Goal: Transaction & Acquisition: Obtain resource

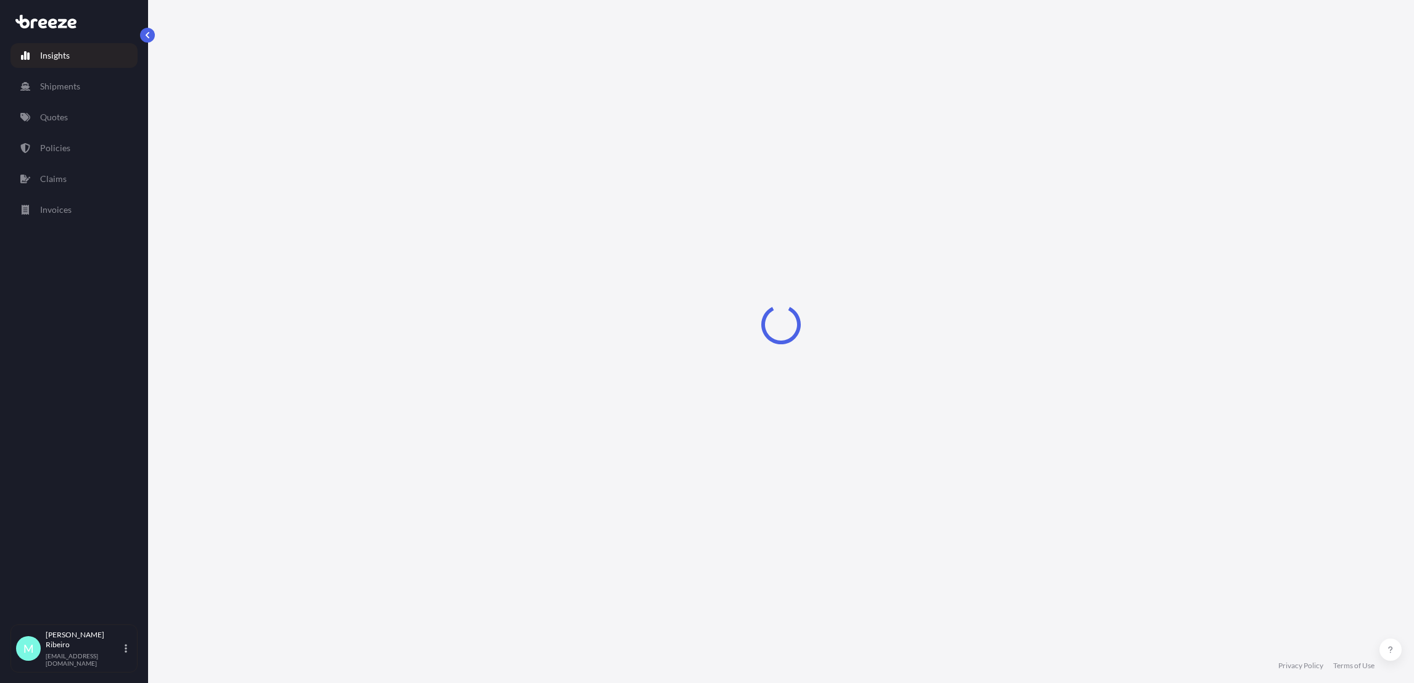
select select "2025"
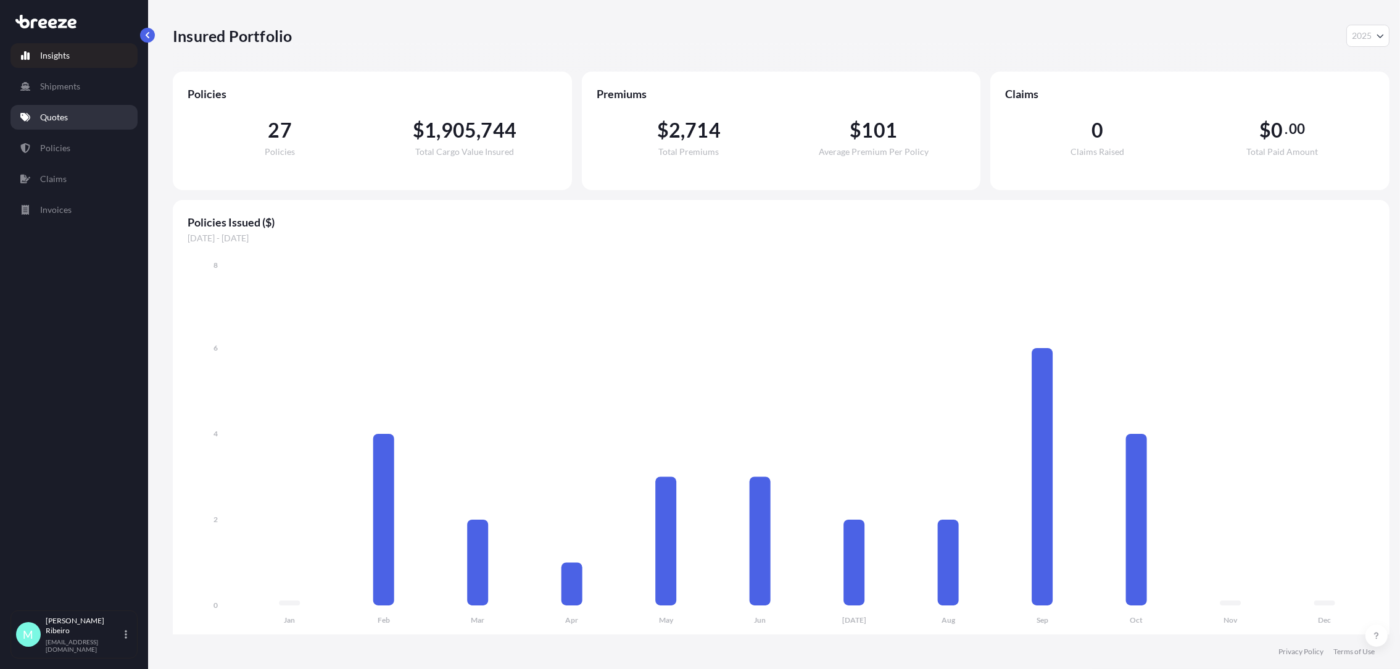
click at [67, 120] on p "Quotes" at bounding box center [54, 117] width 28 height 12
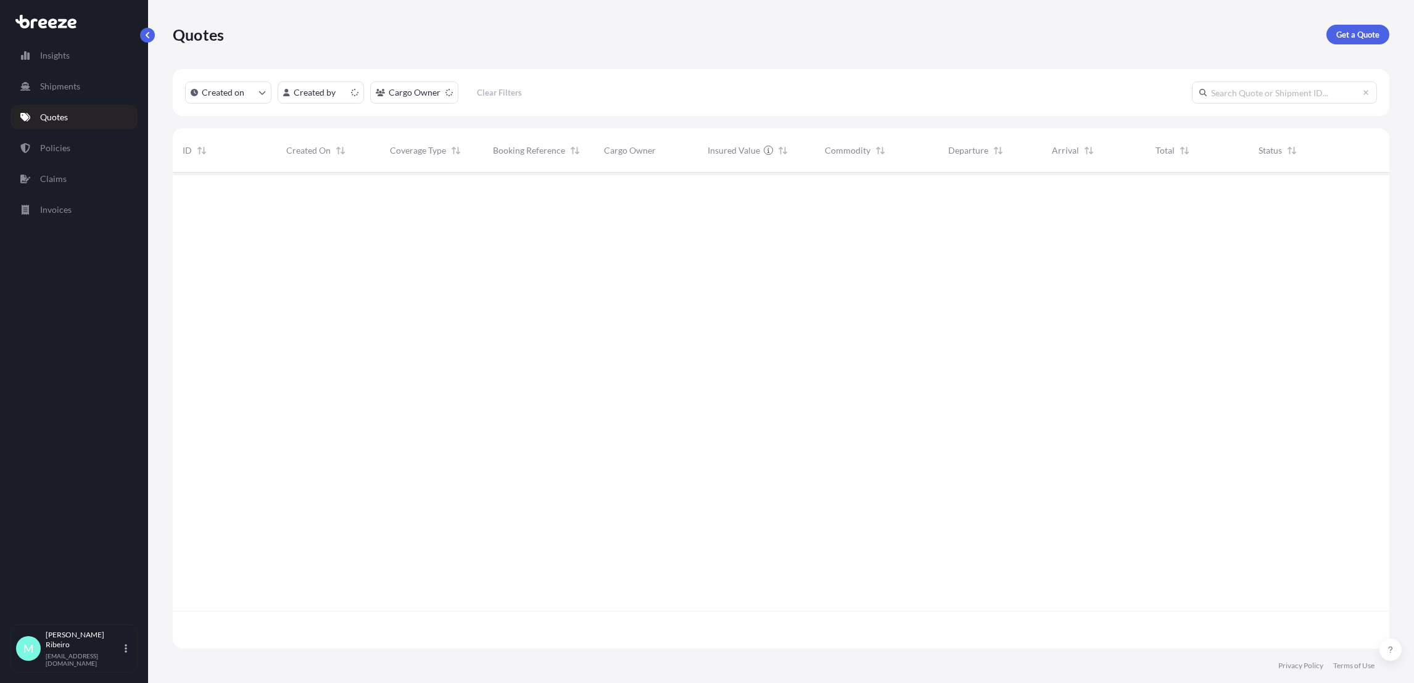
scroll to position [468, 1202]
click at [1349, 27] on link "Get a Quote" at bounding box center [1357, 35] width 63 height 20
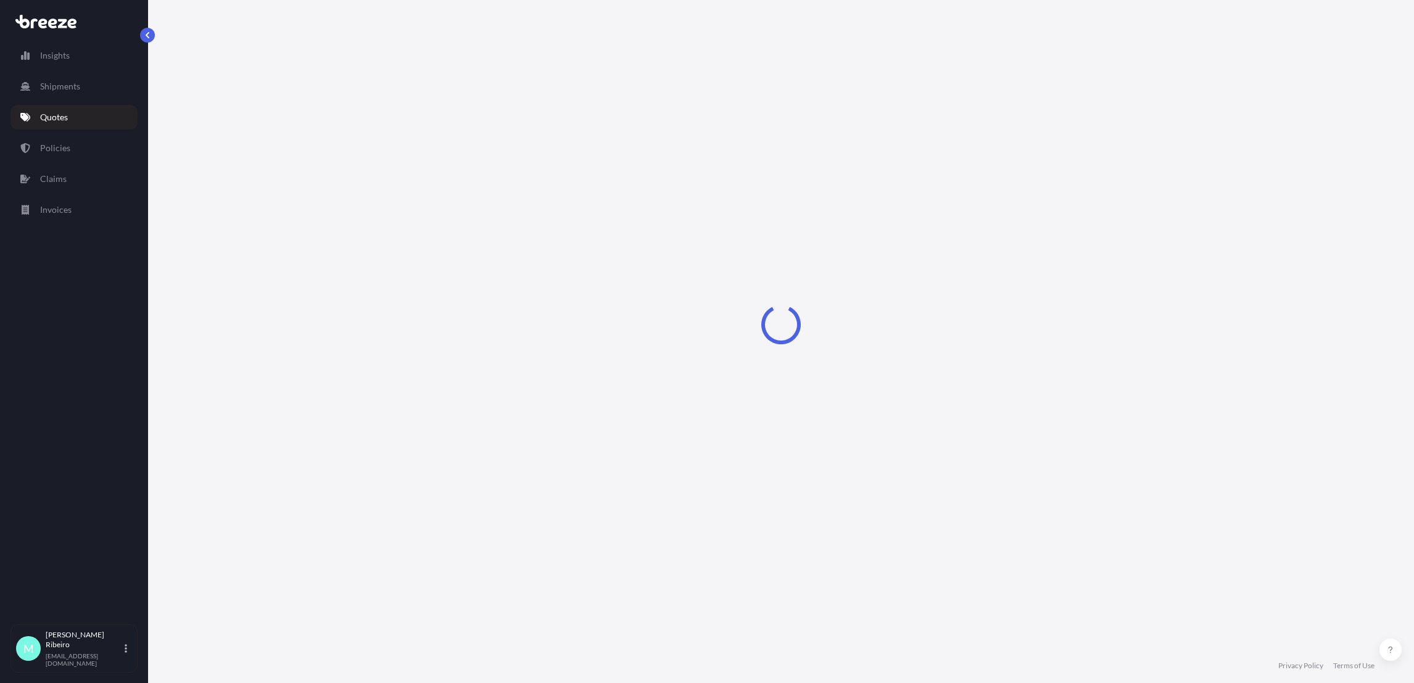
select select "Sea"
select select "1"
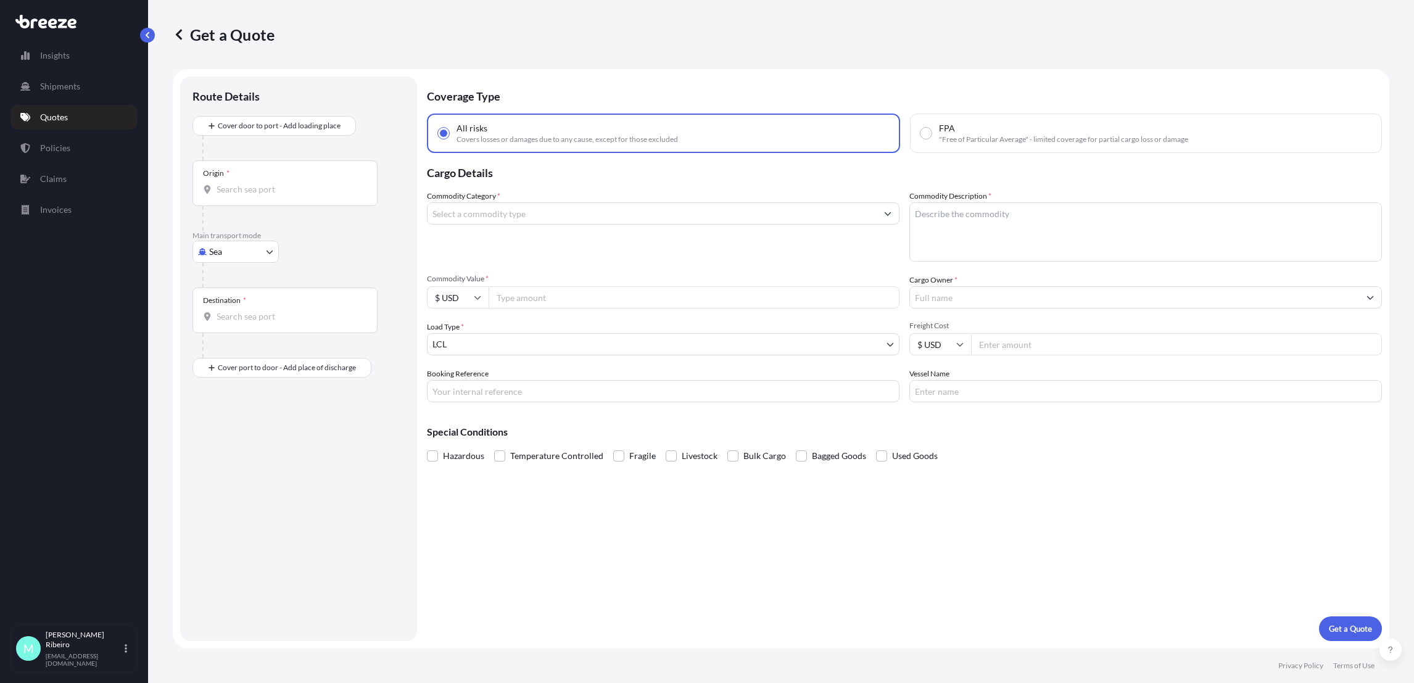
click at [247, 190] on input "Origin *" at bounding box center [290, 189] width 146 height 12
click at [254, 230] on b "PTLEI" at bounding box center [245, 230] width 22 height 10
type input "PTLEI - Leixoes, [GEOGRAPHIC_DATA]"
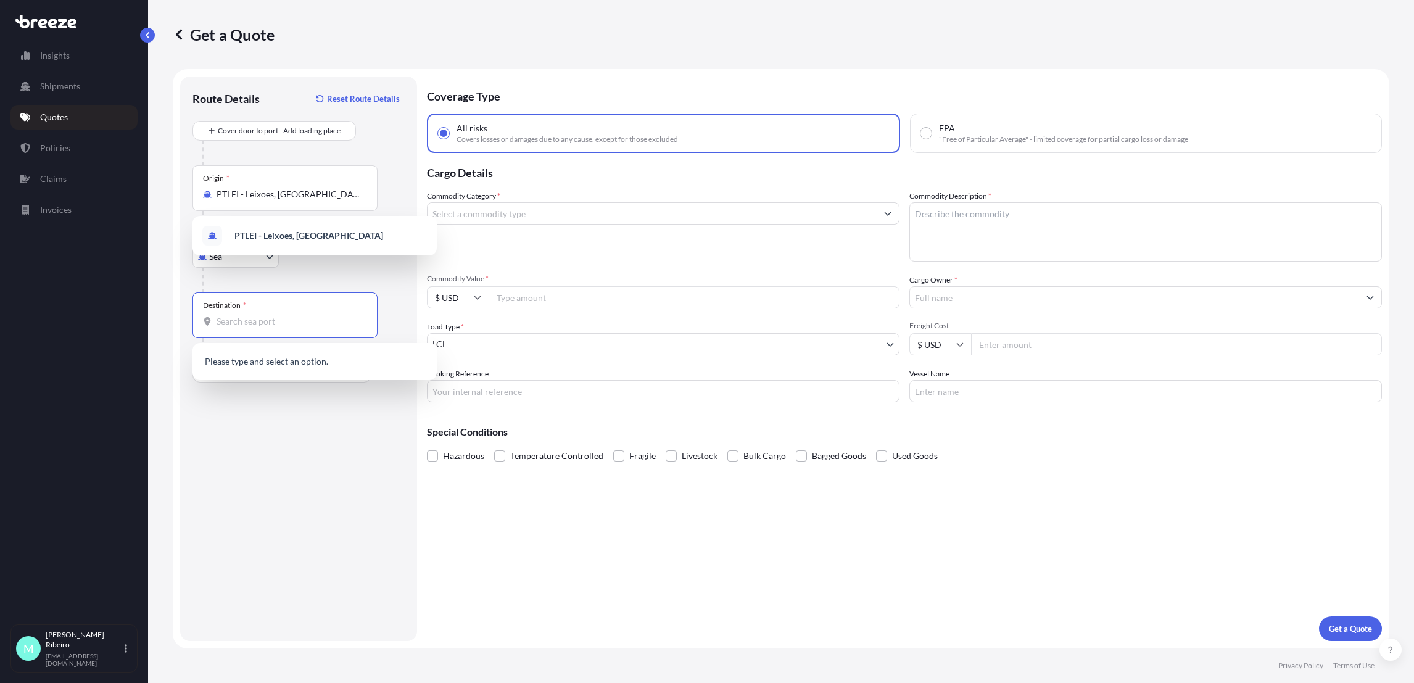
click at [257, 321] on input "Destination *" at bounding box center [290, 321] width 146 height 12
click at [209, 437] on div "Route Details Reset Route Details Cover door to port - Add loading place Place …" at bounding box center [298, 359] width 212 height 540
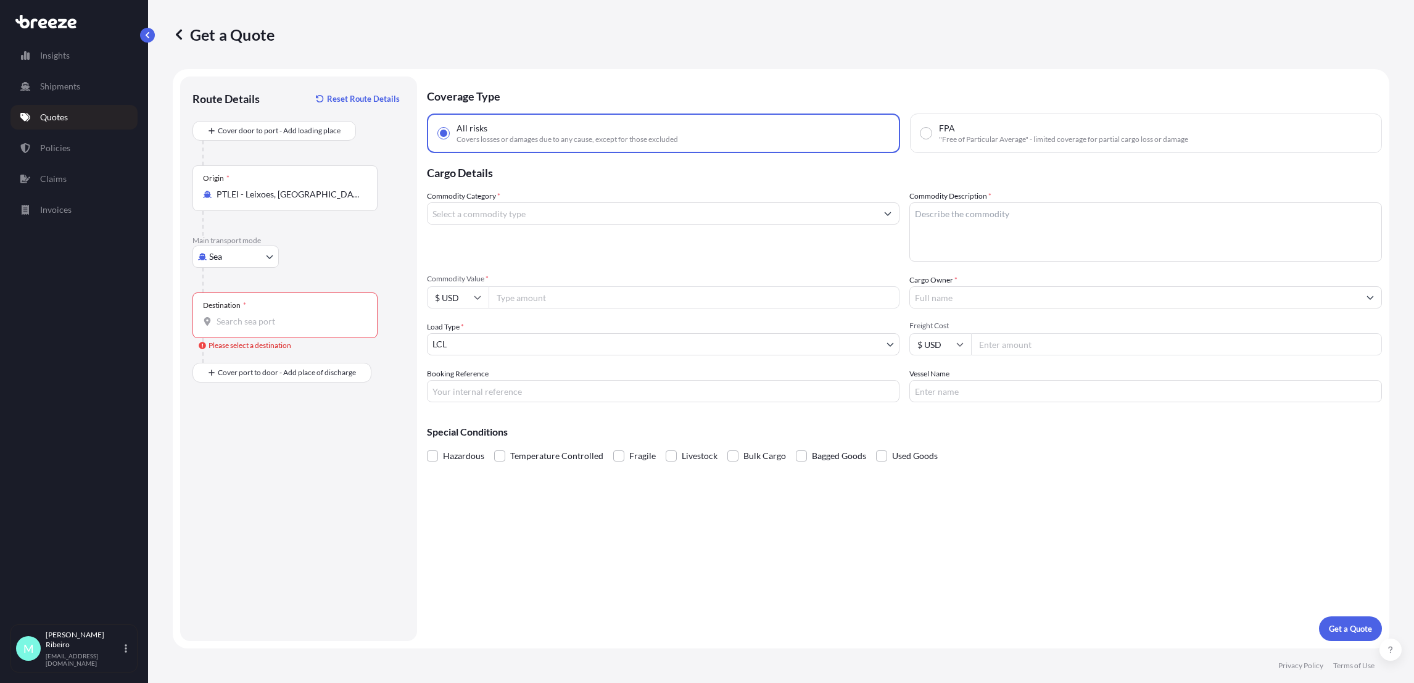
click at [275, 321] on input "Destination * Please select a destination" at bounding box center [290, 321] width 146 height 12
click at [286, 370] on div "USNYC - [US_STATE], [GEOGRAPHIC_DATA]" at bounding box center [314, 363] width 234 height 30
type input "USNYC - [US_STATE], [GEOGRAPHIC_DATA]"
click at [240, 378] on body "0 options available. 1 option available. Insights Shipments Quotes Policies Cla…" at bounding box center [707, 341] width 1414 height 683
click at [228, 427] on span "Rail" at bounding box center [223, 428] width 15 height 12
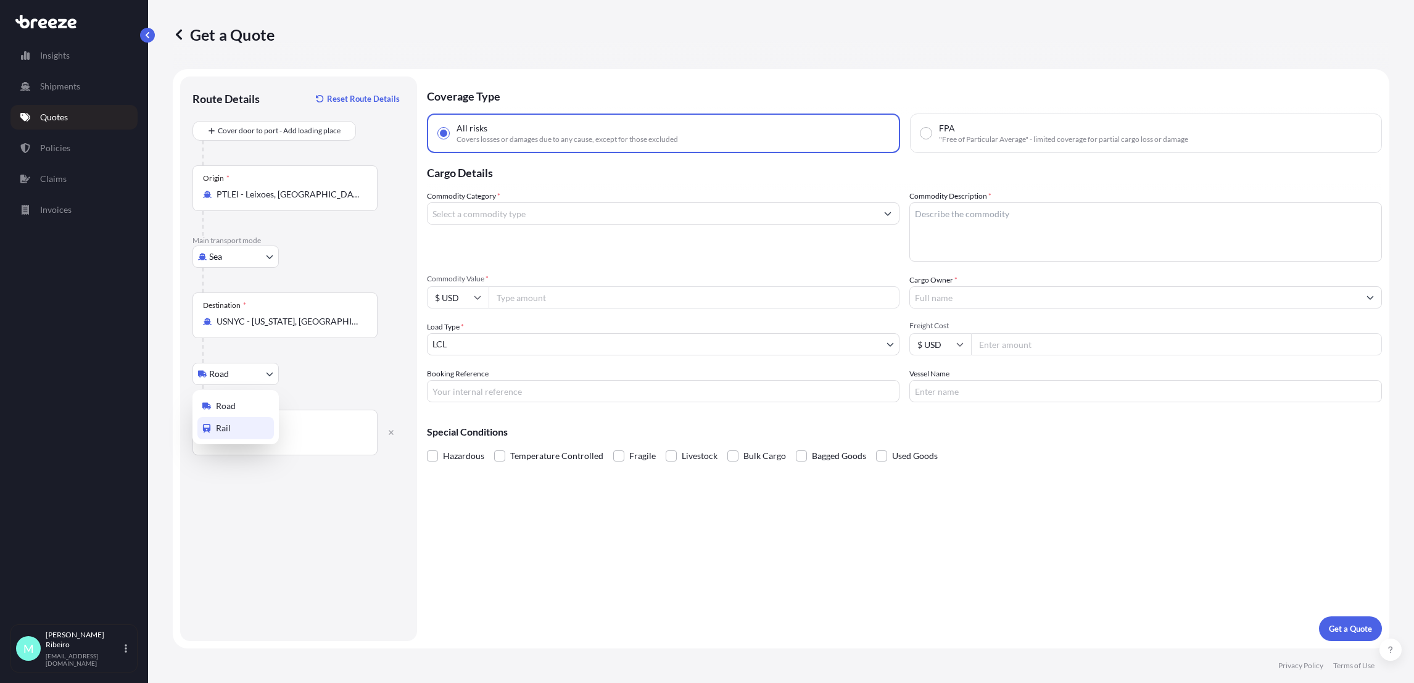
select select "Rail"
click at [286, 436] on input "Place of Discharge" at bounding box center [290, 438] width 146 height 12
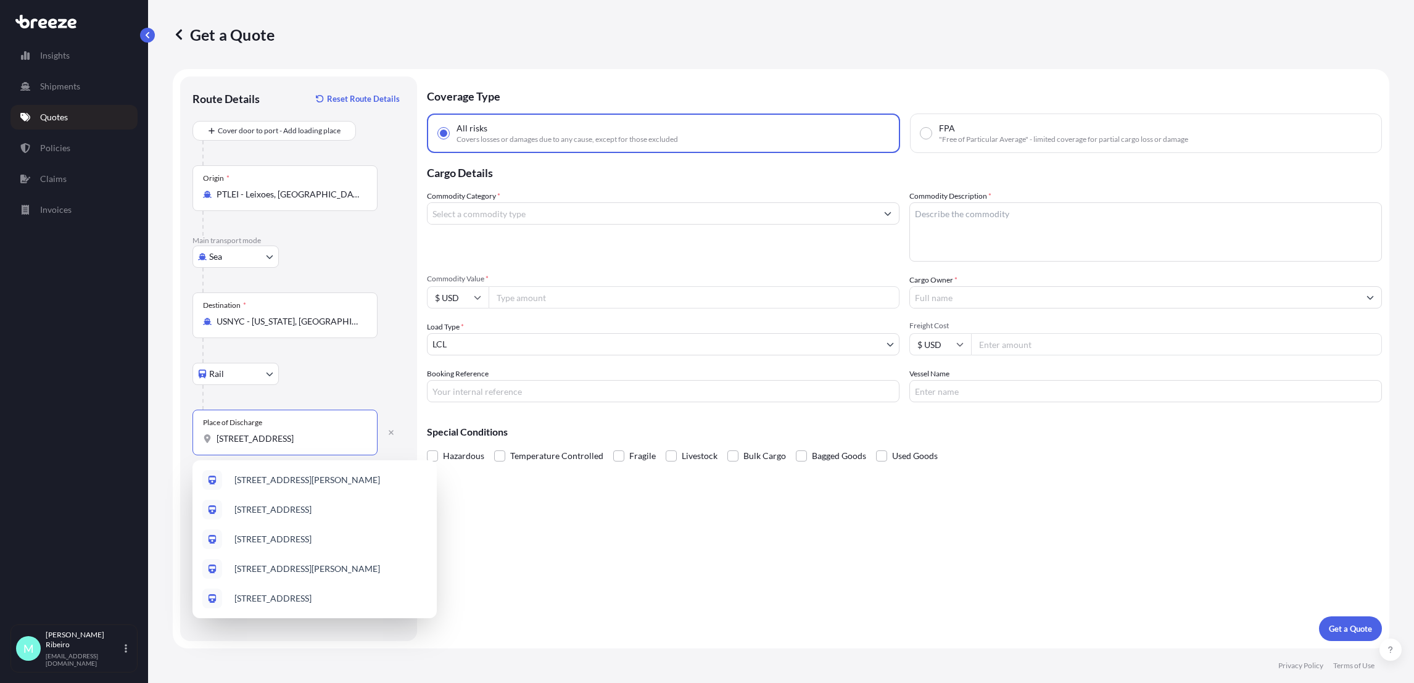
type input "[STREET_ADDRESS]"
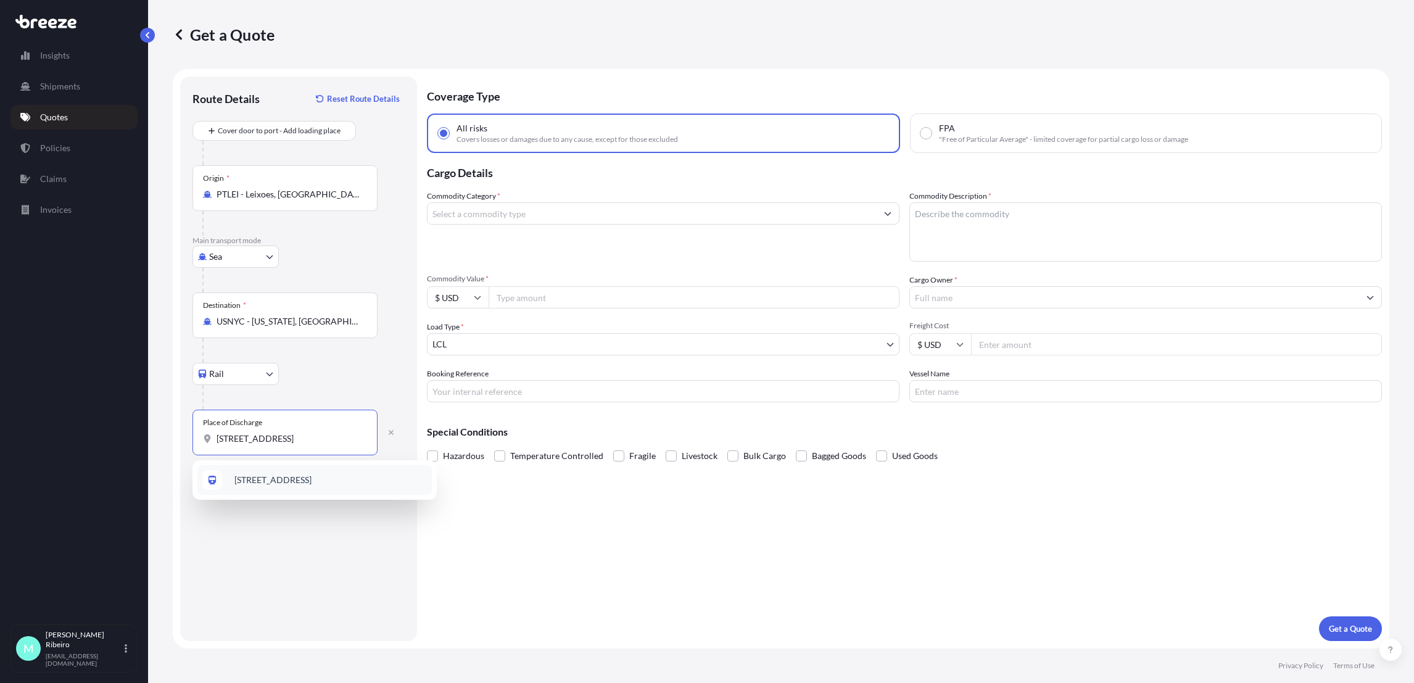
click at [305, 476] on span "[STREET_ADDRESS]" at bounding box center [272, 480] width 77 height 12
select select "Road"
type input "[STREET_ADDRESS]"
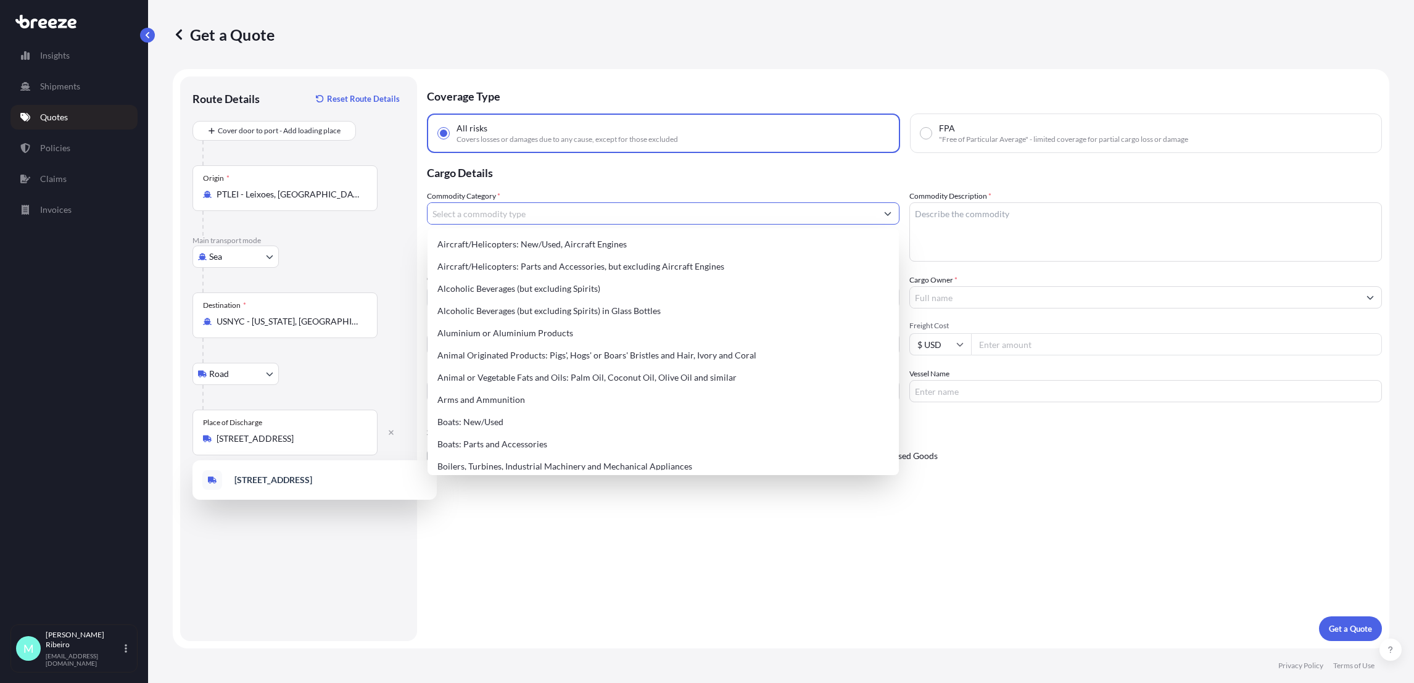
click at [499, 212] on input "Commodity Category *" at bounding box center [652, 213] width 449 height 22
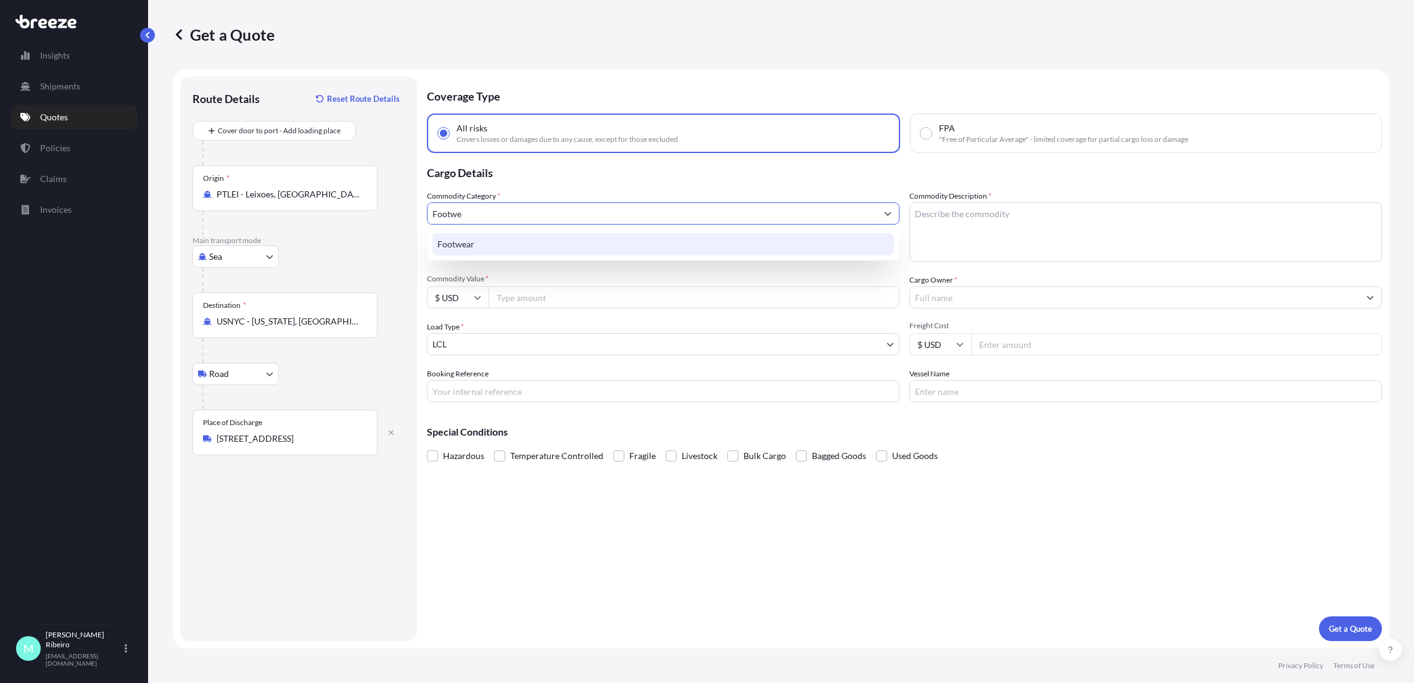
click at [706, 251] on div "Footwear" at bounding box center [662, 244] width 461 height 22
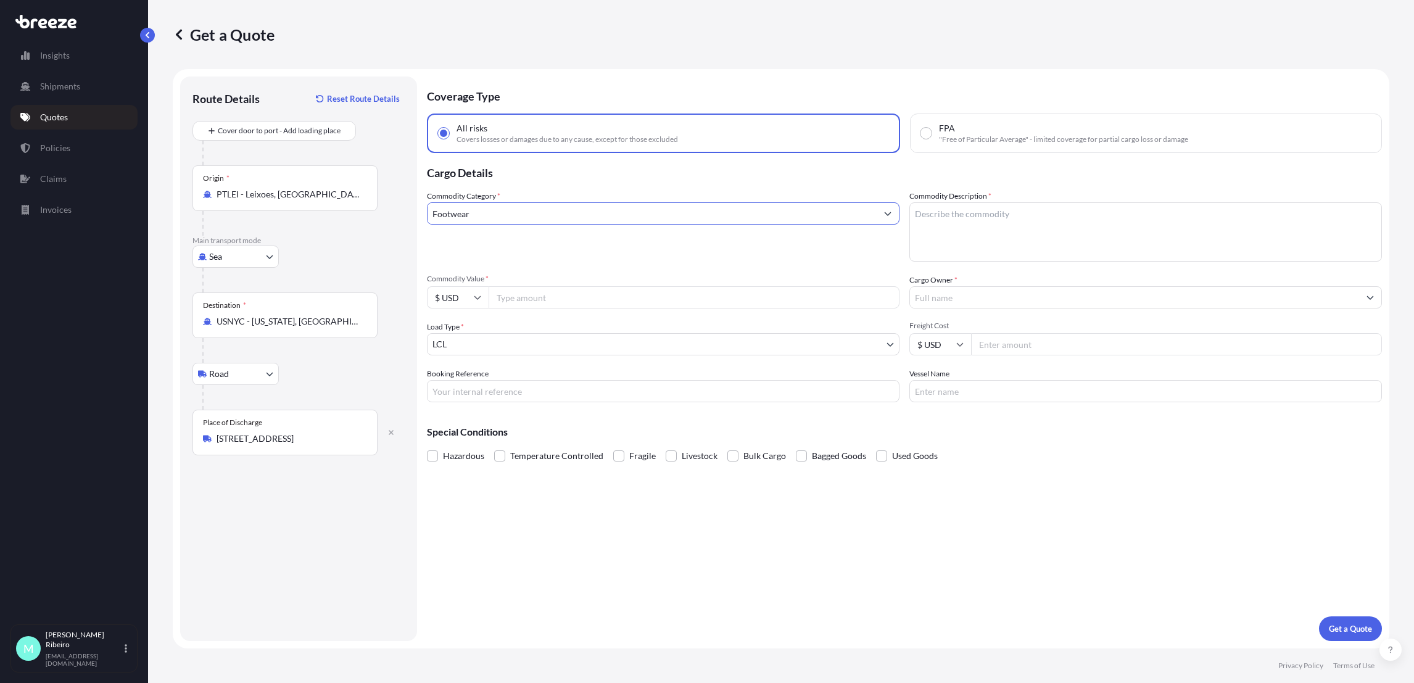
type input "Footwear"
click at [960, 220] on textarea "Commodity Description *" at bounding box center [1145, 231] width 473 height 59
type textarea "Footwear"
click at [560, 299] on input "Commodity Value *" at bounding box center [694, 297] width 411 height 22
click at [465, 296] on input "$ USD" at bounding box center [458, 297] width 62 height 22
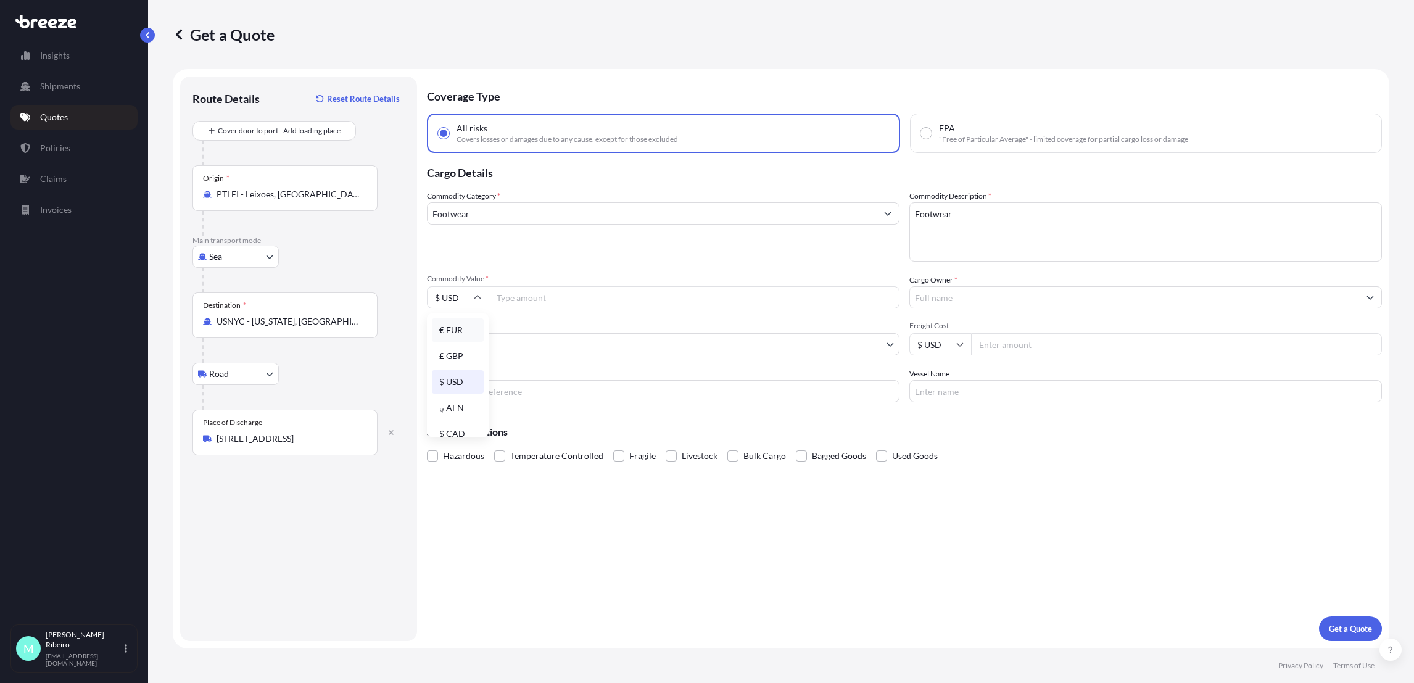
click at [451, 342] on div "€ EUR" at bounding box center [458, 329] width 52 height 23
type input "€ EUR"
click at [536, 300] on input "Commodity Value *" at bounding box center [694, 297] width 411 height 22
type input "54807"
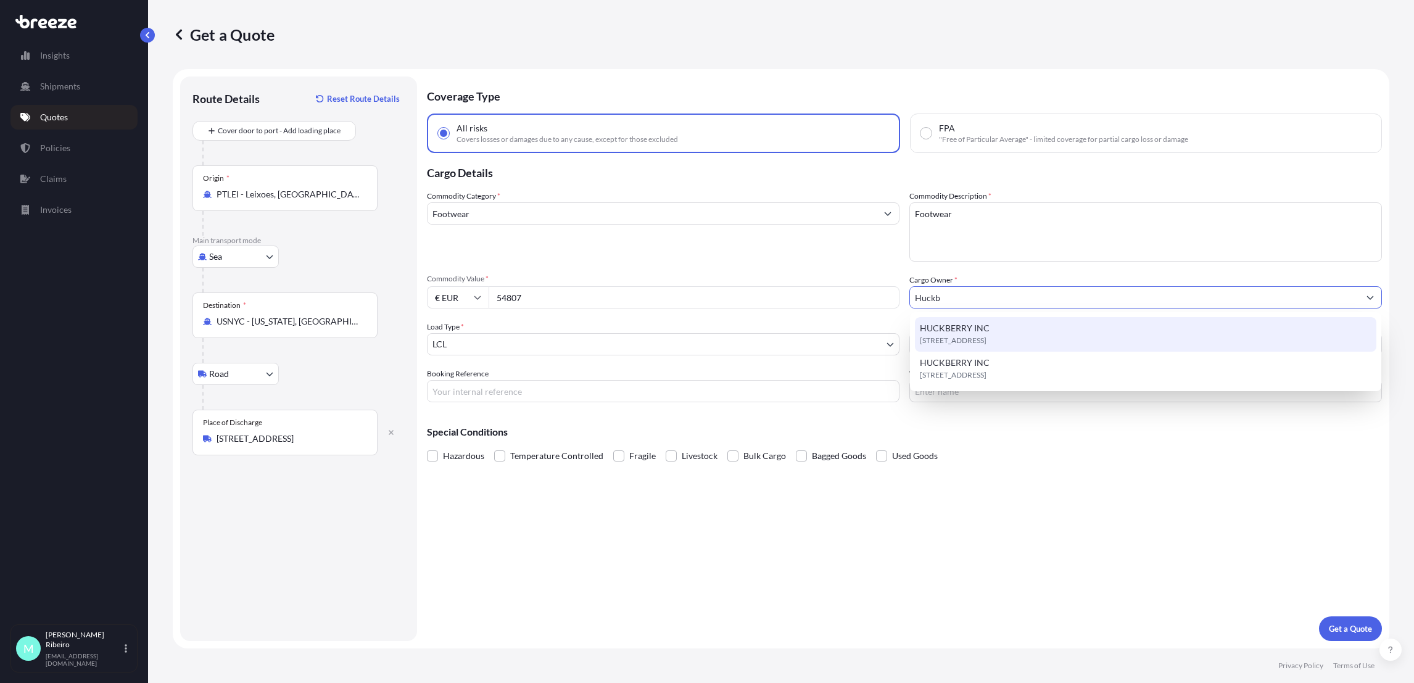
click at [984, 340] on span "[STREET_ADDRESS]" at bounding box center [953, 340] width 67 height 12
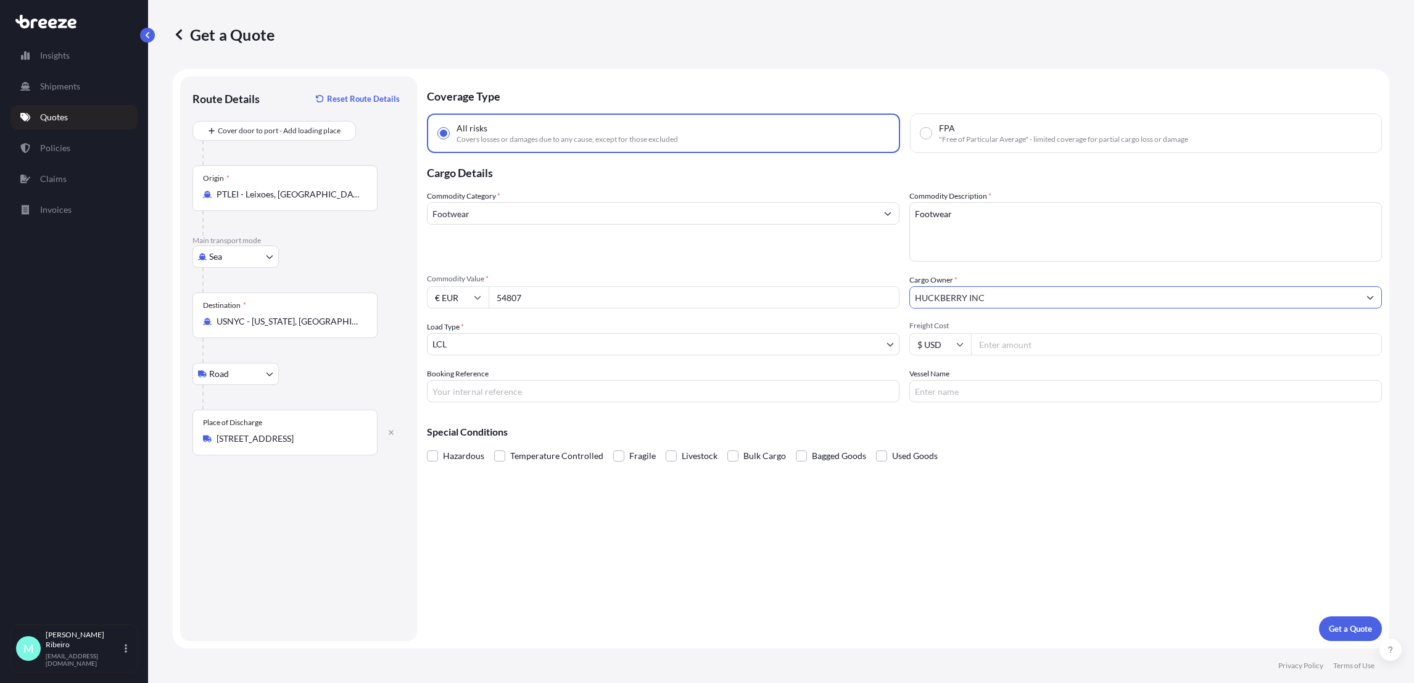
type input "HUCKBERRY INC"
click at [1062, 349] on input "Freight Cost" at bounding box center [1176, 344] width 411 height 22
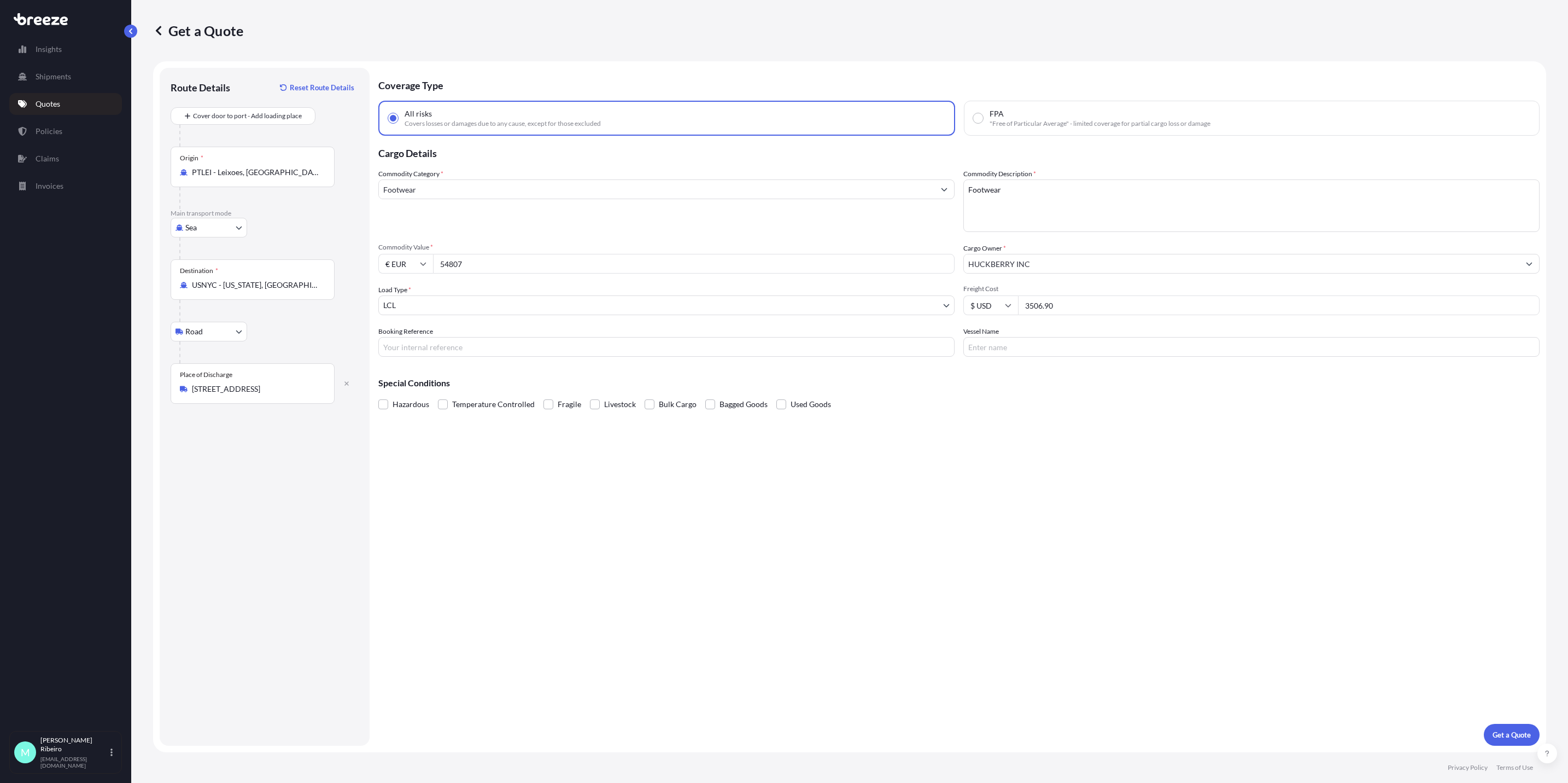
type input "3506.90"
click at [493, 345] on input "Booking Reference" at bounding box center [667, 347] width 576 height 20
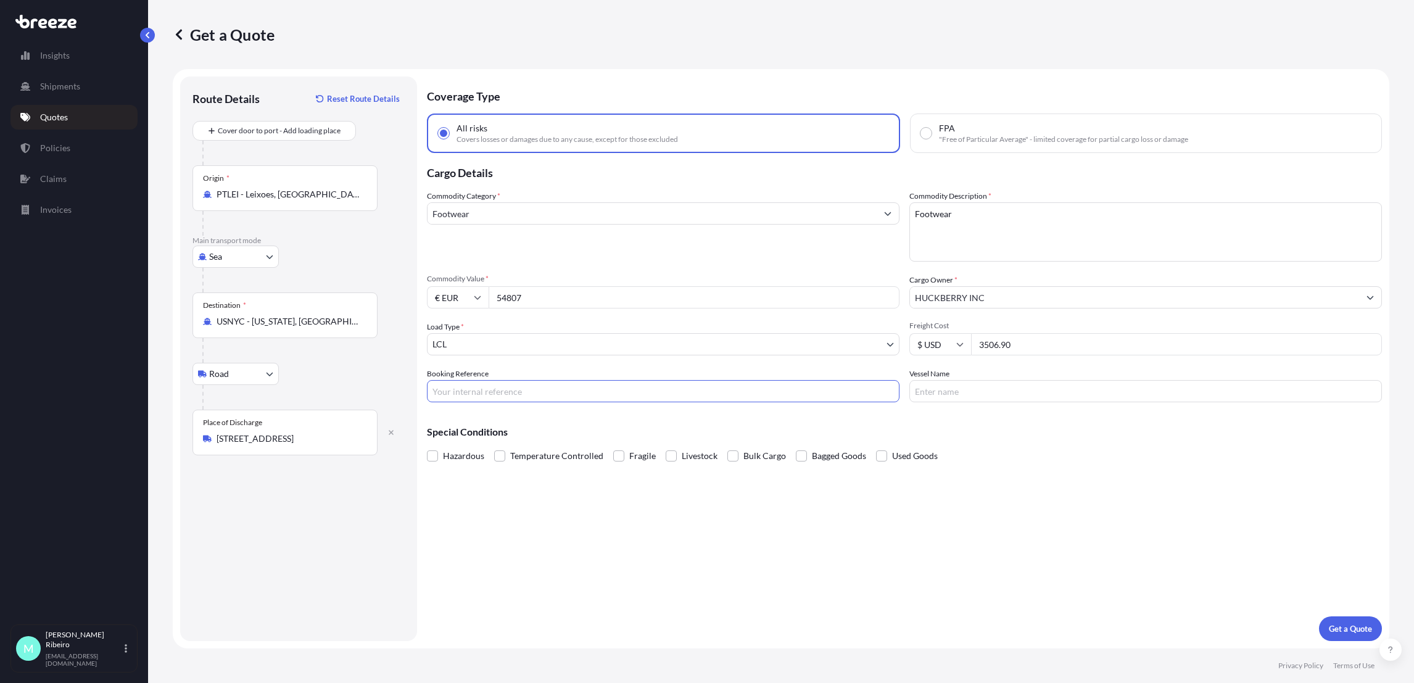
click at [530, 388] on input "Booking Reference" at bounding box center [663, 391] width 473 height 22
paste input "S00107489"
type input "S00107489"
click at [932, 393] on input "Vessel Name" at bounding box center [1145, 391] width 473 height 22
paste input "LIBERTAS-H / 38W"
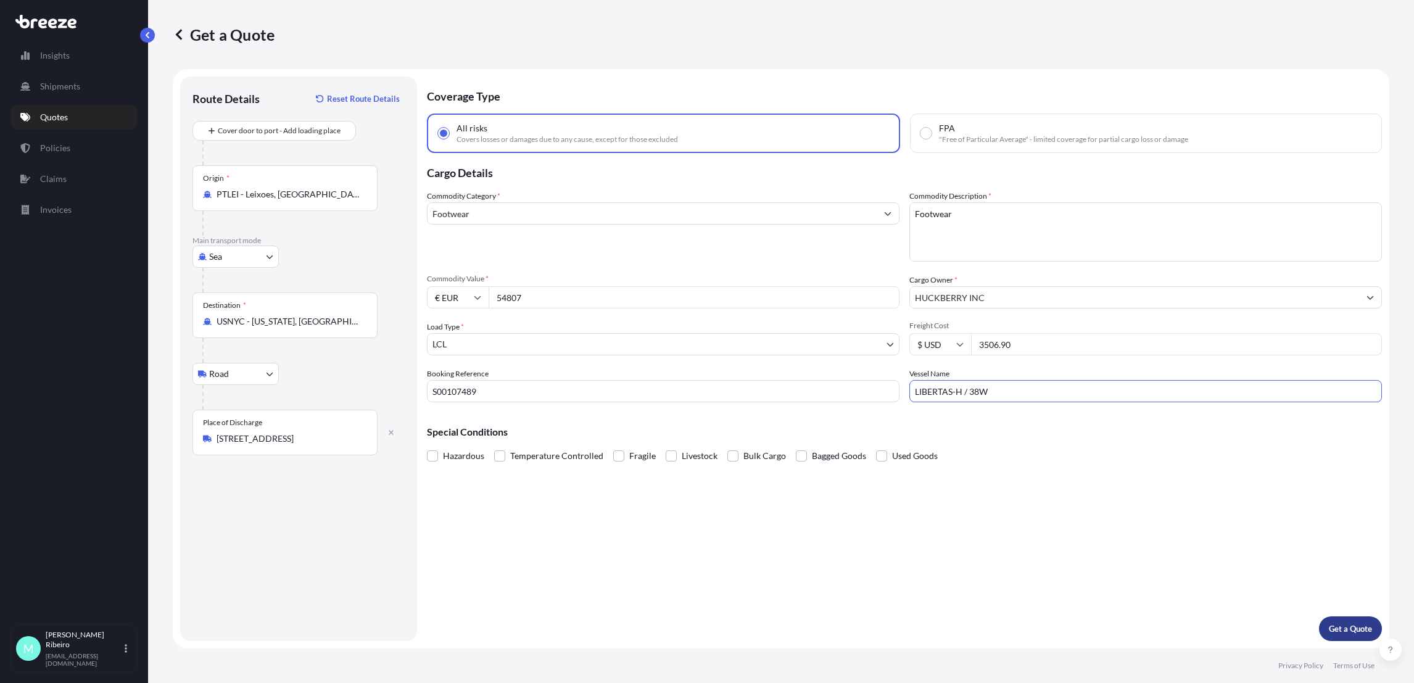
type input "LIBERTAS-H / 38W"
click at [1358, 629] on p "Get a Quote" at bounding box center [1350, 628] width 43 height 12
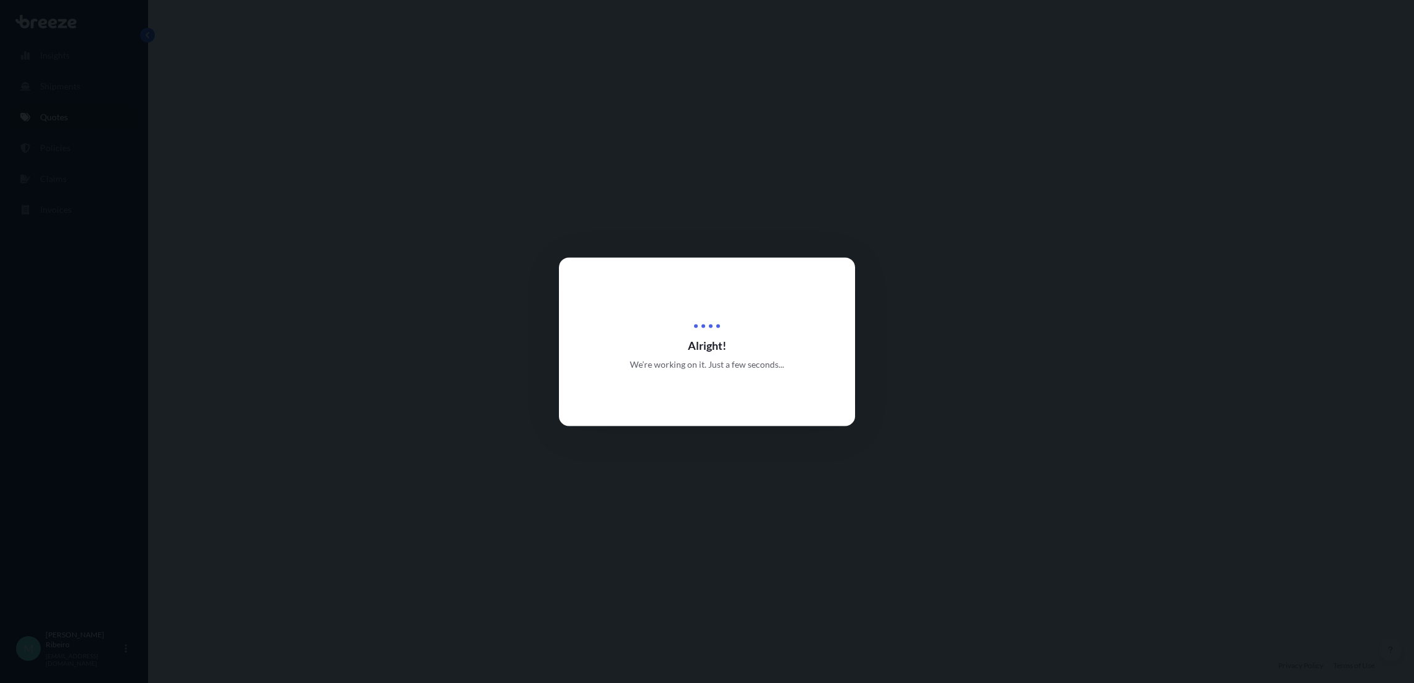
select select "Sea"
select select "Road"
select select "1"
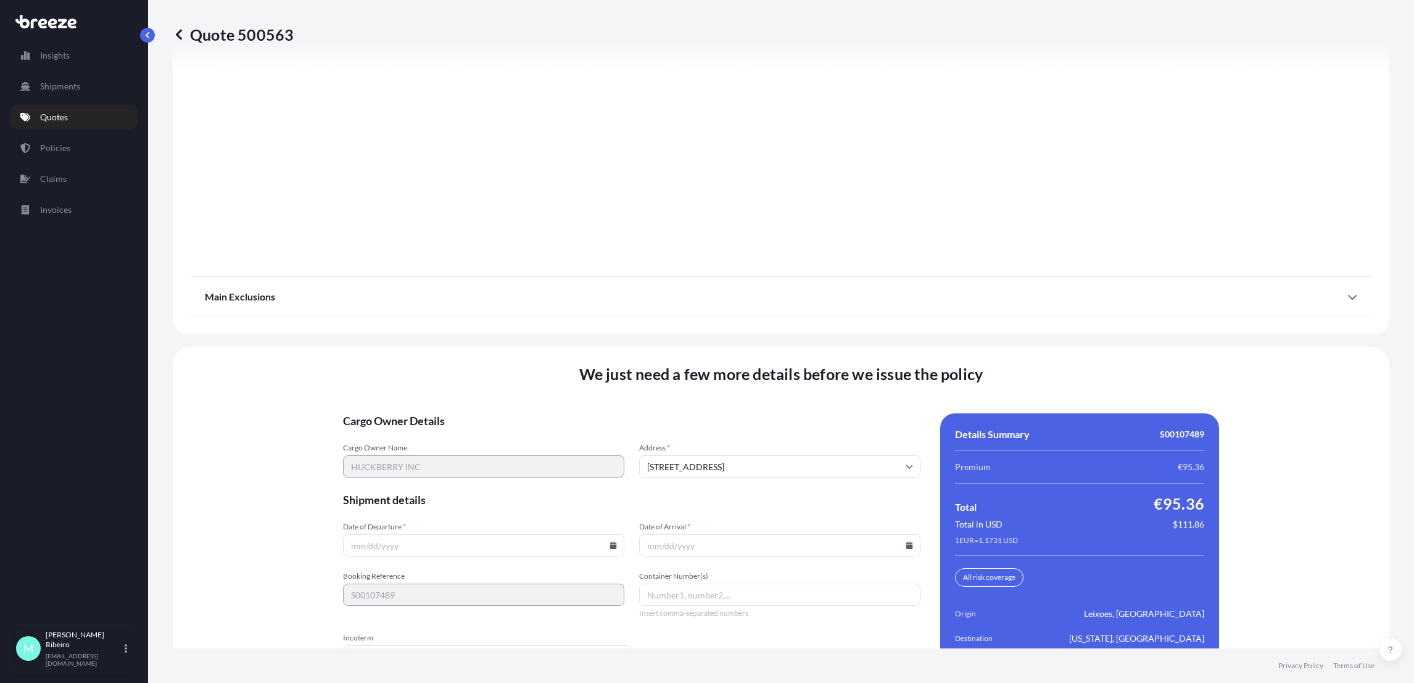
scroll to position [1508, 0]
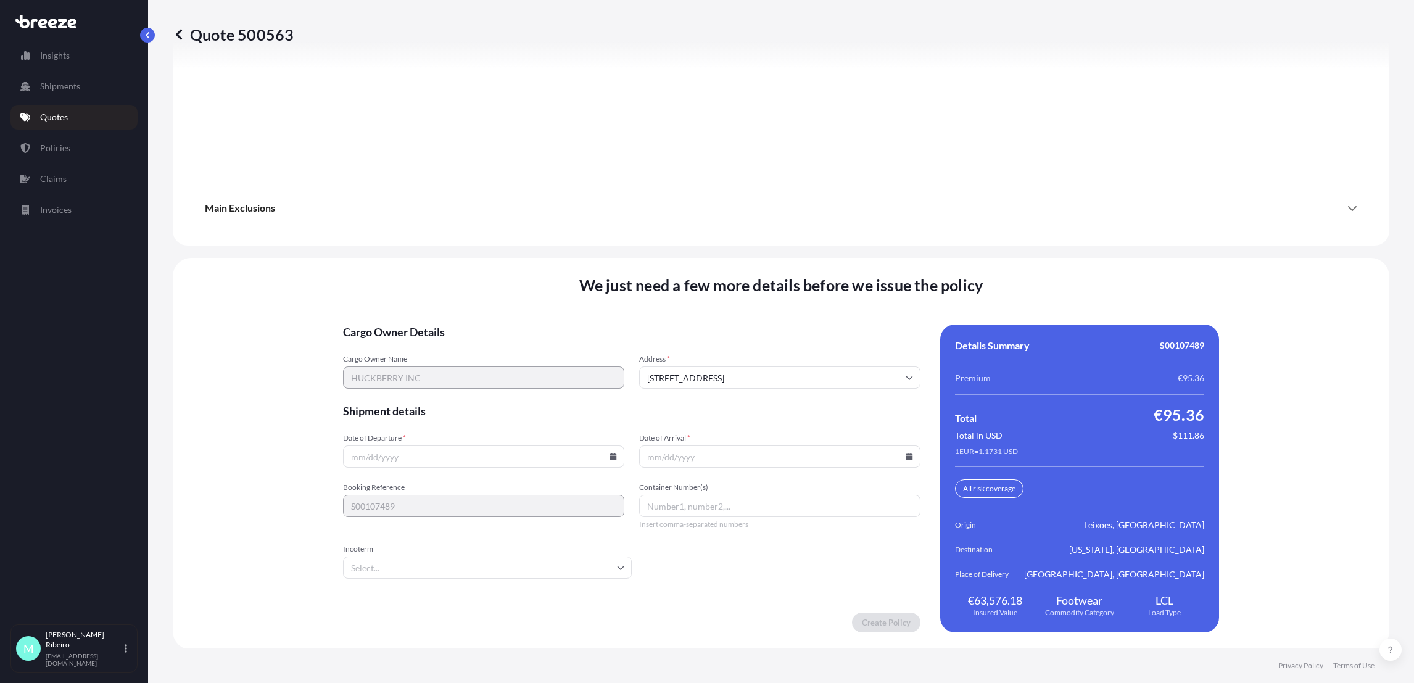
click at [395, 455] on input "Date of Departure *" at bounding box center [483, 456] width 281 height 22
type input "0"
type input "[DATE]"
click at [687, 500] on input "Container Number(s)" at bounding box center [779, 506] width 281 height 22
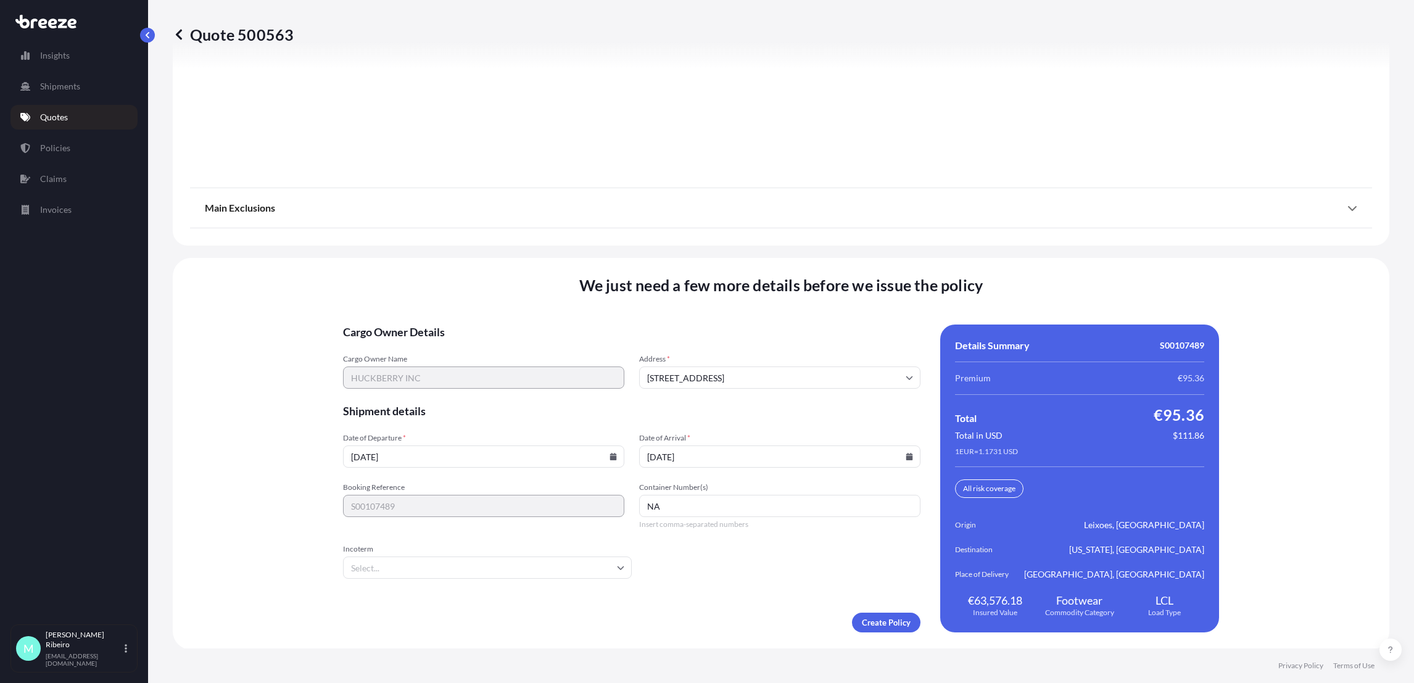
type input "NA"
click at [589, 570] on input "Incoterm" at bounding box center [487, 567] width 289 height 22
click at [476, 441] on li "EXW" at bounding box center [511, 443] width 248 height 23
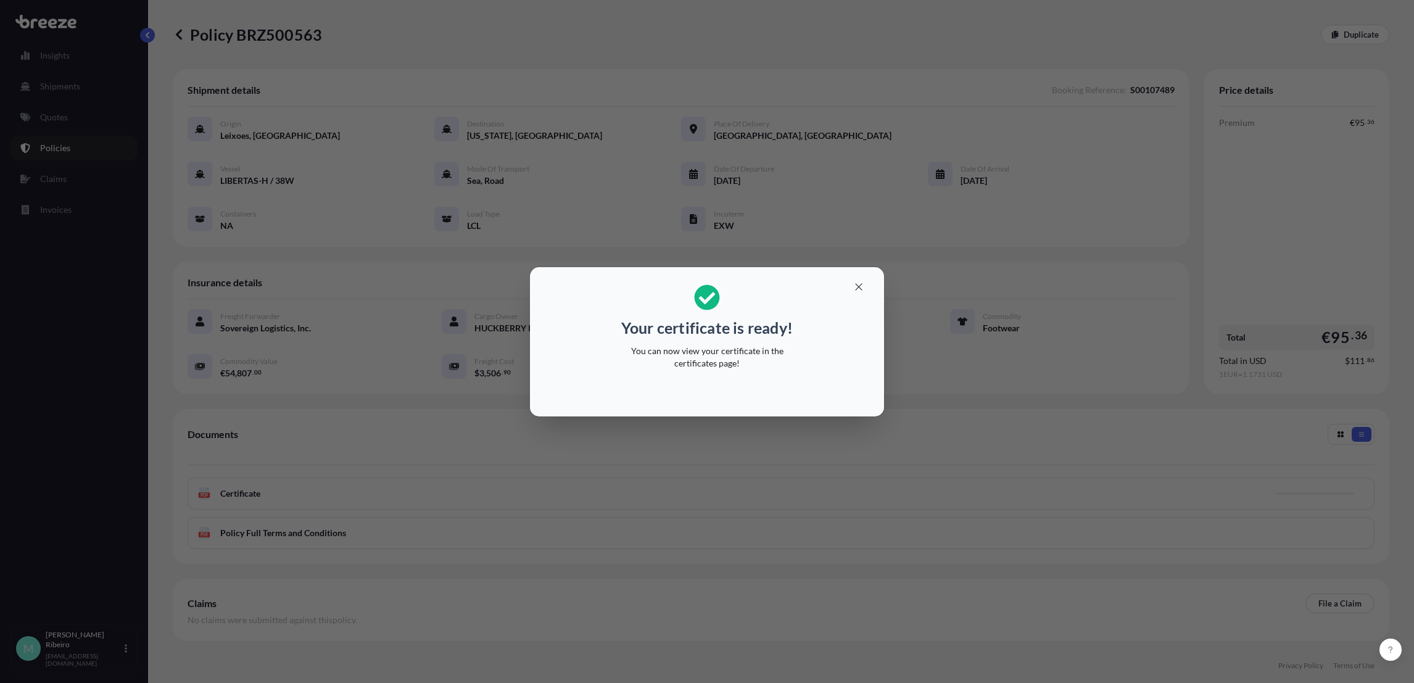
click at [986, 401] on div "Your certificate is ready! You can now view your certificate in the certificate…" at bounding box center [707, 342] width 1414 height 684
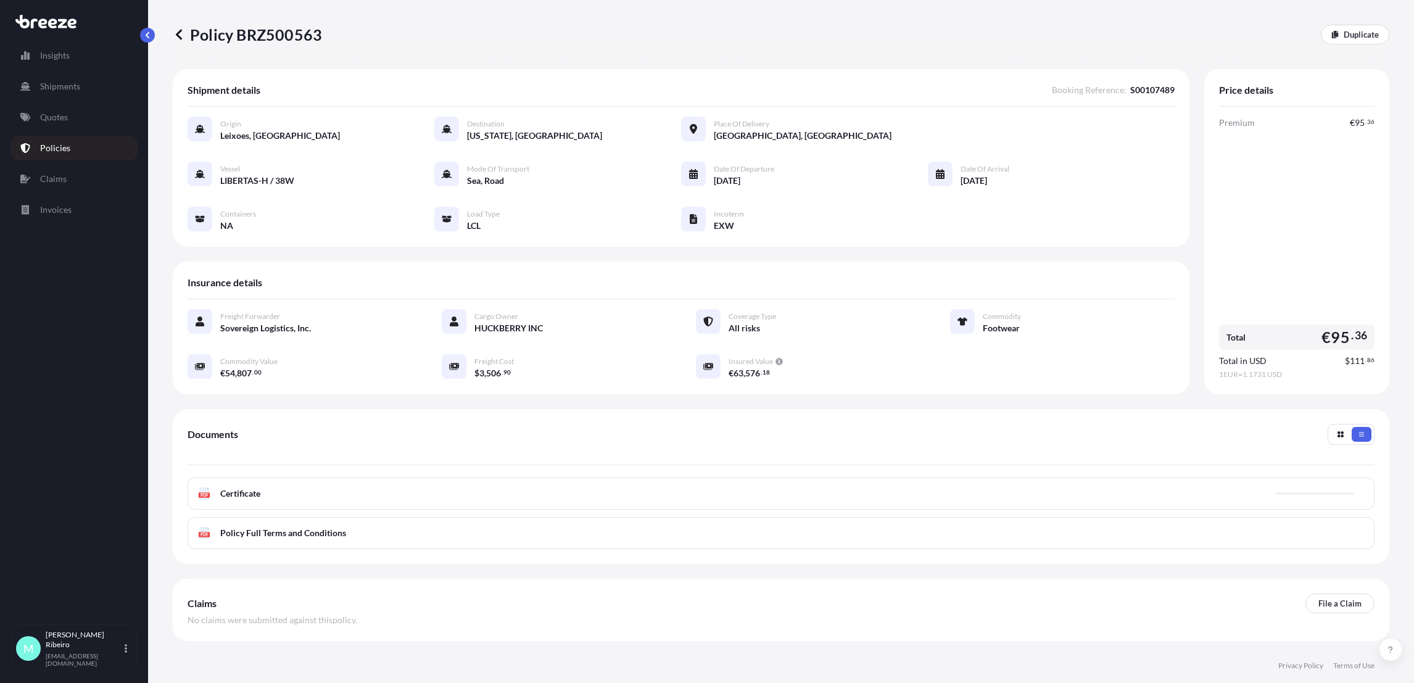
click at [695, 495] on div "PDF Certificate" at bounding box center [781, 494] width 1187 height 32
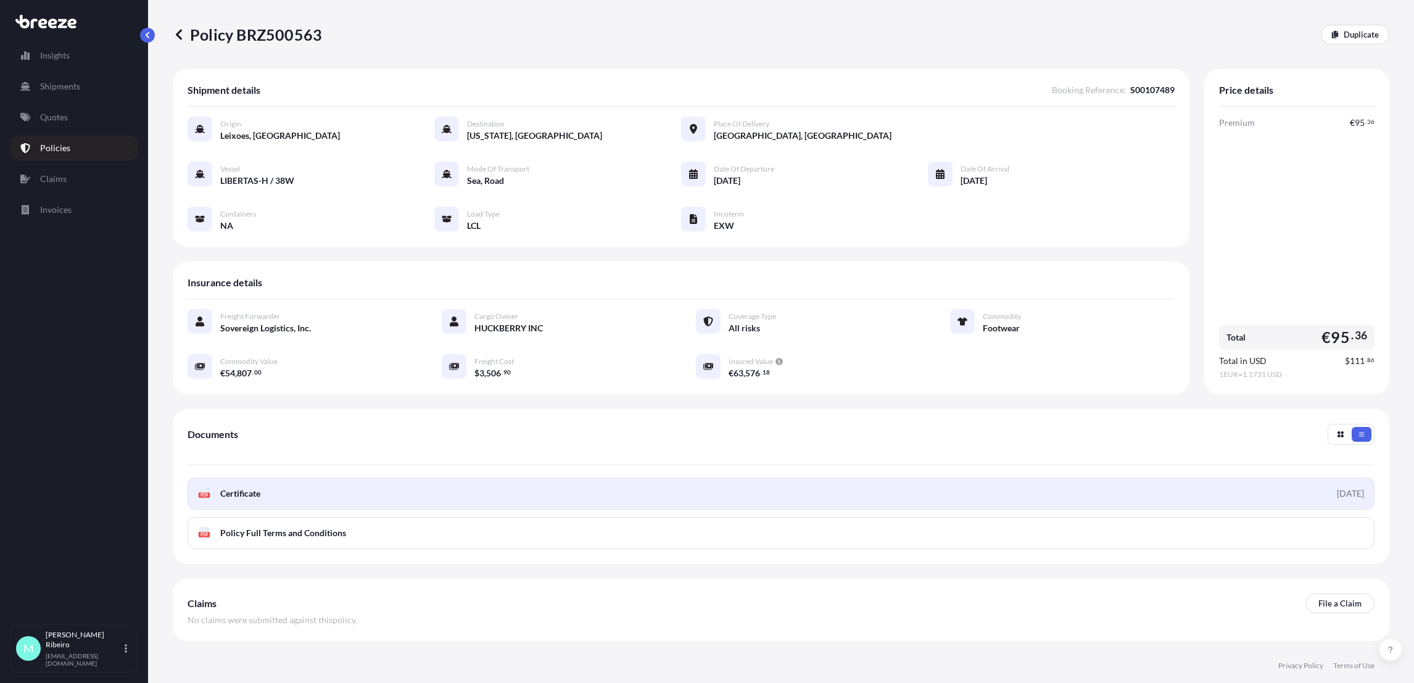
click at [284, 500] on link "PDF Certificate [DATE]" at bounding box center [781, 494] width 1187 height 32
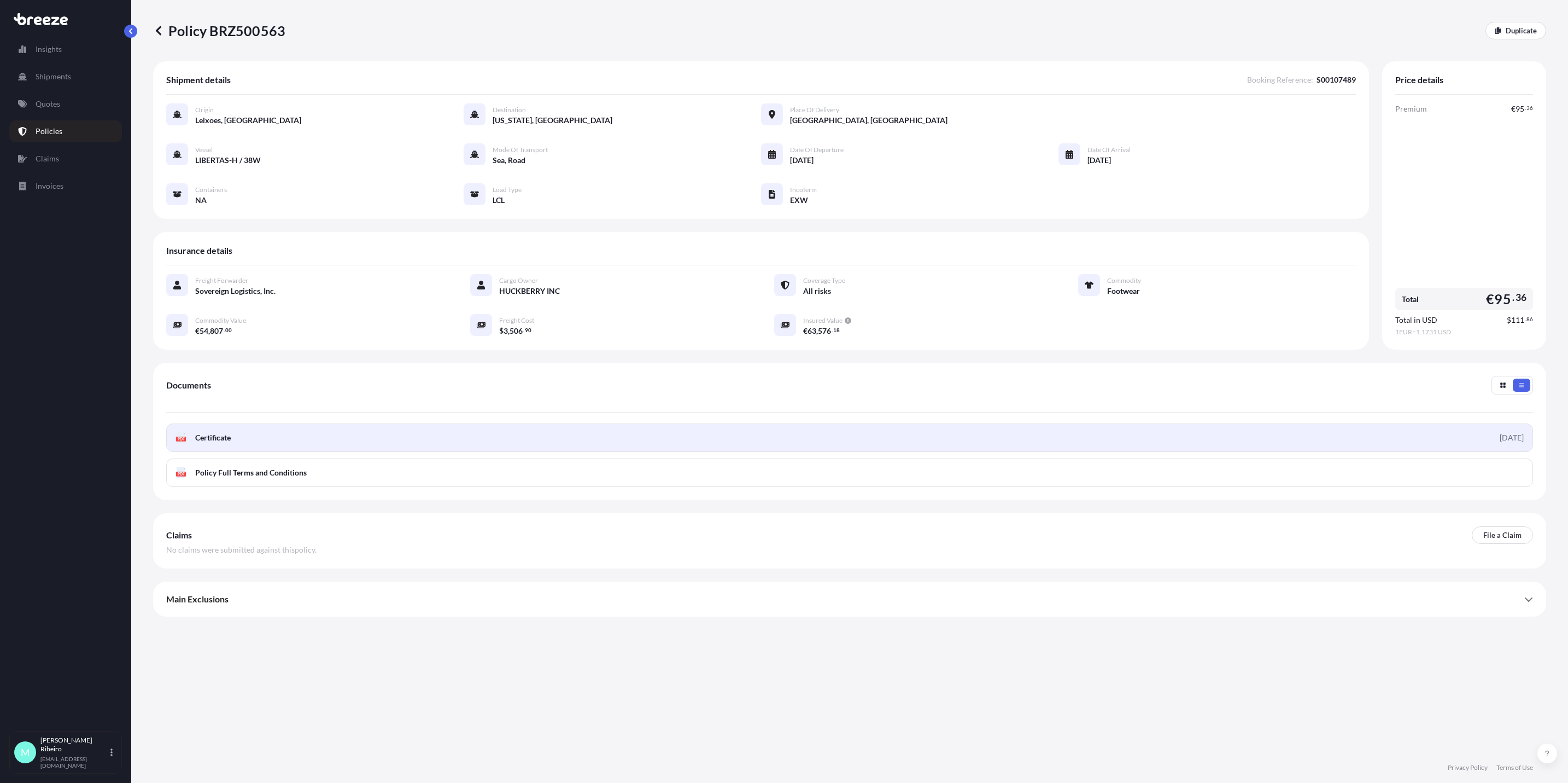
click at [329, 441] on link "PDF Certificate [DATE]" at bounding box center [850, 438] width 1367 height 28
